Goal: Task Accomplishment & Management: Use online tool/utility

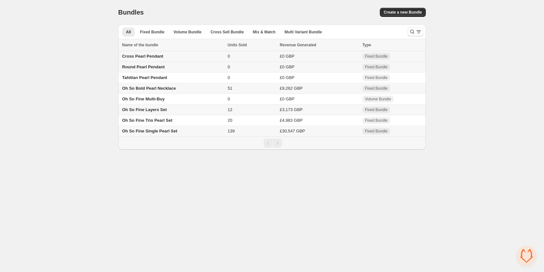
click at [144, 55] on span "Cross Pearl Pendant" at bounding box center [142, 56] width 41 height 5
click at [139, 56] on span "Cross Pearl Pendant" at bounding box center [142, 56] width 41 height 5
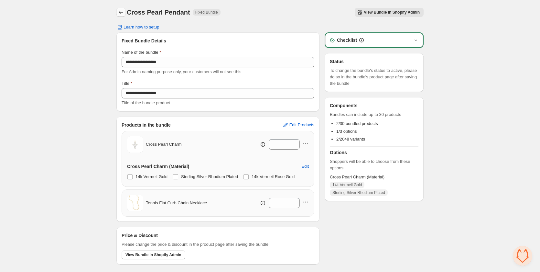
click at [123, 13] on icon "Back" at bounding box center [121, 12] width 6 height 6
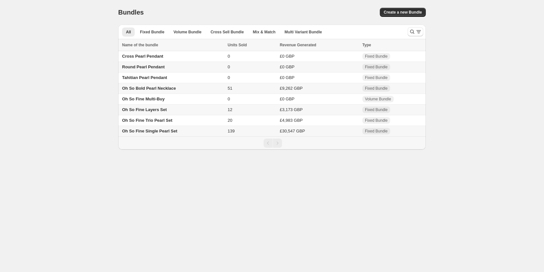
click at [147, 69] on span "Round Pearl Pendant" at bounding box center [143, 66] width 42 height 5
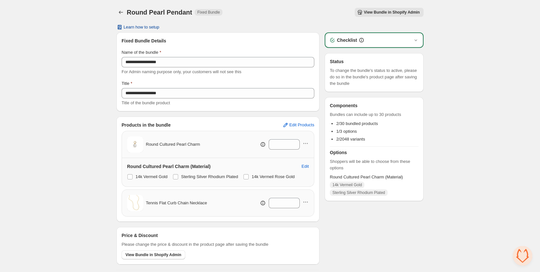
click at [145, 28] on span "Learn how to setup" at bounding box center [142, 27] width 36 height 5
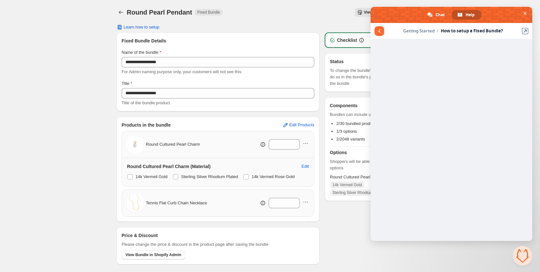
click at [112, 15] on div "**********" at bounding box center [270, 142] width 323 height 284
click at [121, 13] on icon "Back" at bounding box center [121, 12] width 6 height 6
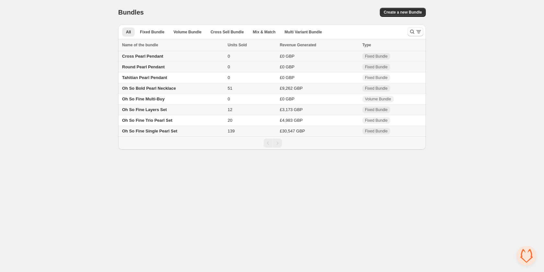
click at [144, 58] on span "Cross Pearl Pendant" at bounding box center [142, 56] width 41 height 5
click at [146, 80] on span "Tahitian Pearl Pendant" at bounding box center [144, 77] width 45 height 5
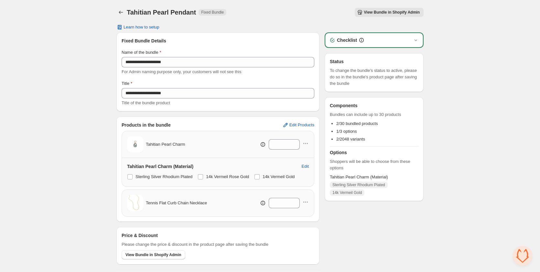
click at [381, 12] on span "View Bundle in Shopify Admin" at bounding box center [392, 12] width 56 height 5
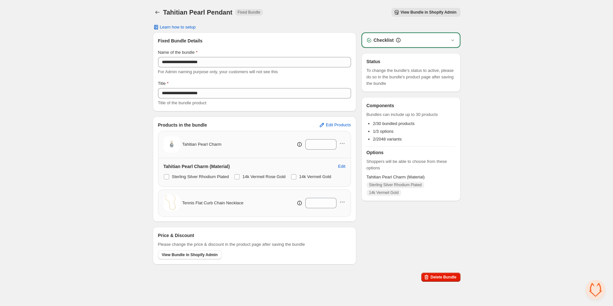
click at [89, 146] on div "**********" at bounding box center [306, 142] width 613 height 284
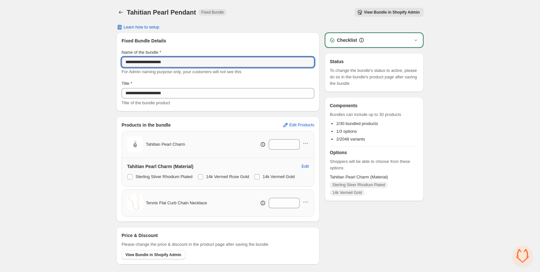
click at [46, 60] on div "**********" at bounding box center [270, 142] width 540 height 284
click at [74, 148] on div "**********" at bounding box center [270, 142] width 540 height 284
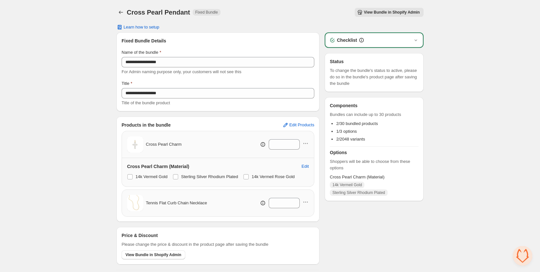
click at [419, 38] on div "Checklist" at bounding box center [375, 40] width 98 height 14
click at [413, 39] on div "Checklist" at bounding box center [374, 40] width 90 height 6
click at [413, 41] on div "Checklist" at bounding box center [374, 40] width 90 height 6
click at [374, 13] on span "View Bundle in Shopify Admin" at bounding box center [392, 12] width 56 height 5
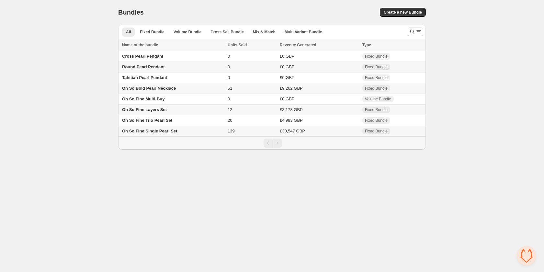
click at [154, 133] on span "Oh So Fine Single Pearl Set" at bounding box center [149, 130] width 55 height 5
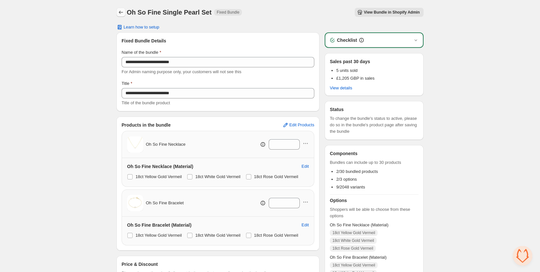
click at [121, 10] on icon "Back" at bounding box center [121, 12] width 6 height 6
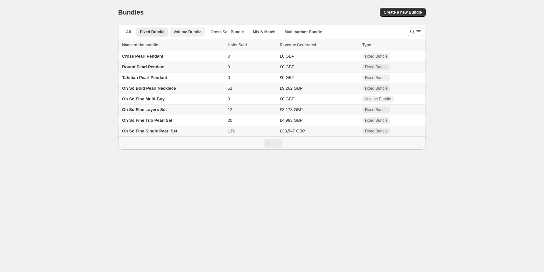
click at [194, 31] on span "Volume Bundle" at bounding box center [187, 31] width 28 height 5
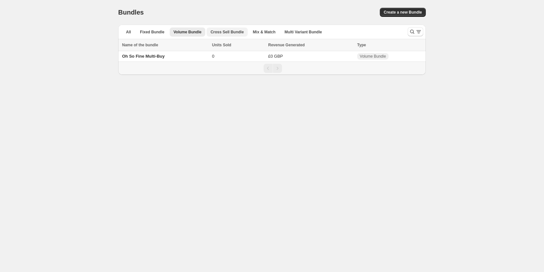
click at [222, 31] on span "Cross Sell Bundle" at bounding box center [226, 31] width 33 height 5
click at [183, 31] on span "Volume Bundle" at bounding box center [187, 31] width 28 height 5
click at [308, 31] on span "Multi Variant Bundle" at bounding box center [302, 31] width 37 height 5
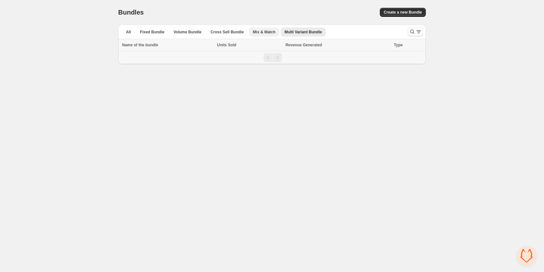
click at [253, 32] on span "Mix & Match" at bounding box center [264, 31] width 23 height 5
click at [217, 32] on span "Cross Sell Bundle" at bounding box center [226, 31] width 33 height 5
click at [190, 29] on span "Volume Bundle" at bounding box center [187, 31] width 28 height 5
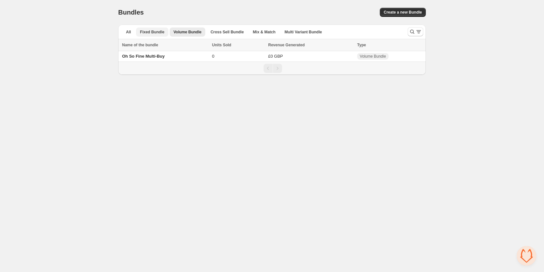
click at [147, 32] on span "Fixed Bundle" at bounding box center [152, 31] width 24 height 5
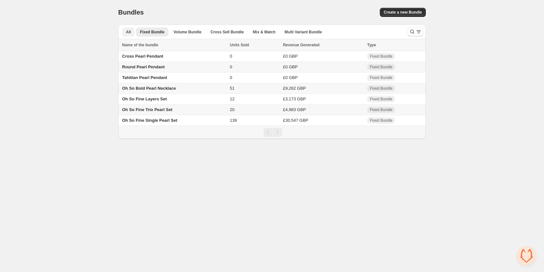
click at [126, 31] on span "All" at bounding box center [128, 31] width 5 height 5
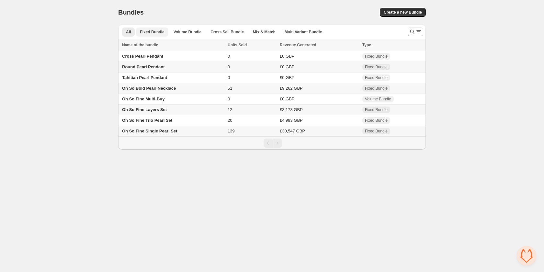
click at [156, 31] on span "Fixed Bundle" at bounding box center [152, 31] width 24 height 5
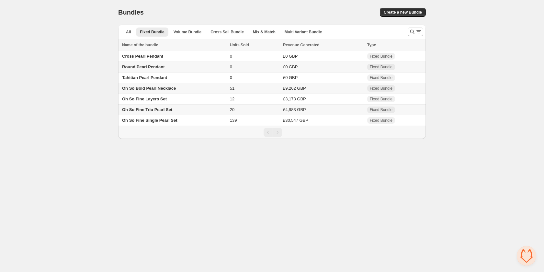
click at [163, 90] on span "Oh So Bold Pearl Necklace" at bounding box center [149, 88] width 54 height 5
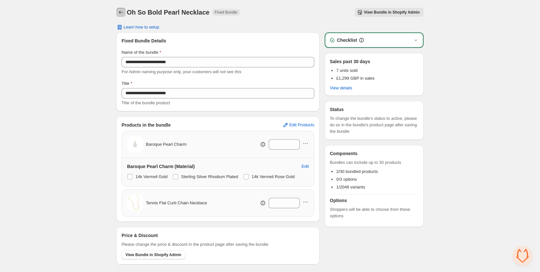
click at [120, 11] on icon "Back" at bounding box center [121, 12] width 6 height 6
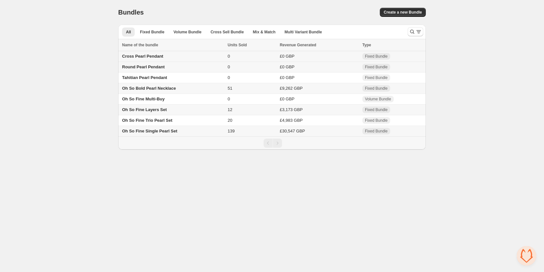
click at [147, 57] on span "Cross Pearl Pendant" at bounding box center [142, 56] width 41 height 5
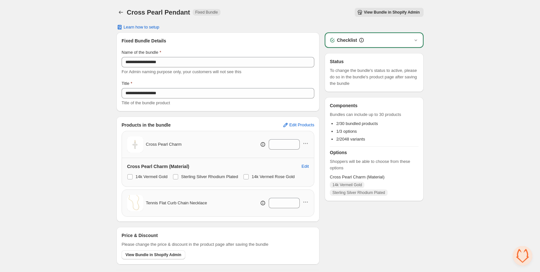
click at [389, 11] on span "View Bundle in Shopify Admin" at bounding box center [392, 12] width 56 height 5
click at [68, 59] on div "**********" at bounding box center [270, 142] width 540 height 284
click at [449, 204] on div "**********" at bounding box center [270, 142] width 540 height 284
click at [50, 169] on div "**********" at bounding box center [270, 142] width 540 height 284
click at [305, 203] on icon "button" at bounding box center [306, 202] width 6 height 6
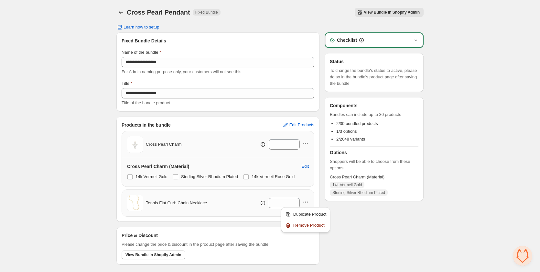
drag, startPoint x: 84, startPoint y: 132, endPoint x: 112, endPoint y: 61, distance: 76.0
click at [84, 132] on div "**********" at bounding box center [270, 142] width 540 height 284
click at [122, 15] on icon "Back" at bounding box center [121, 12] width 6 height 6
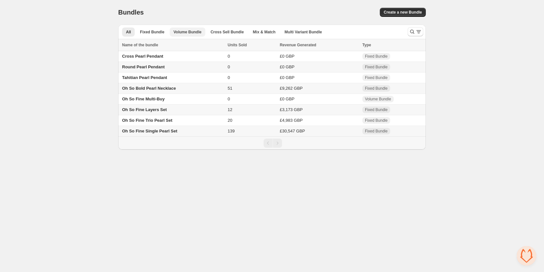
click at [184, 35] on button "Volume Bundle" at bounding box center [188, 32] width 36 height 9
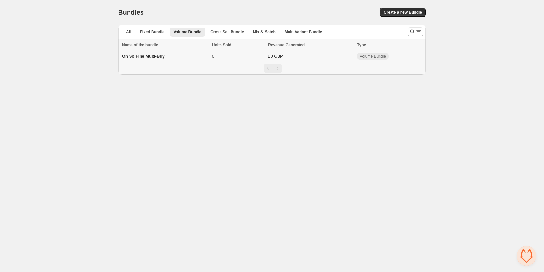
click at [150, 55] on span "Oh So Fine Multi-Buy" at bounding box center [143, 56] width 42 height 5
click at [140, 58] on span "Oh So Fine Multi-Buy" at bounding box center [143, 56] width 42 height 5
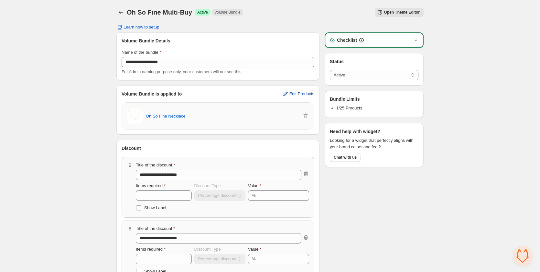
click at [301, 93] on span "Edit Products" at bounding box center [302, 93] width 25 height 5
click at [394, 14] on span "Open Theme Editor" at bounding box center [402, 12] width 36 height 5
click at [399, 11] on span "Open Theme Editor" at bounding box center [402, 12] width 36 height 5
